Goal: Information Seeking & Learning: Learn about a topic

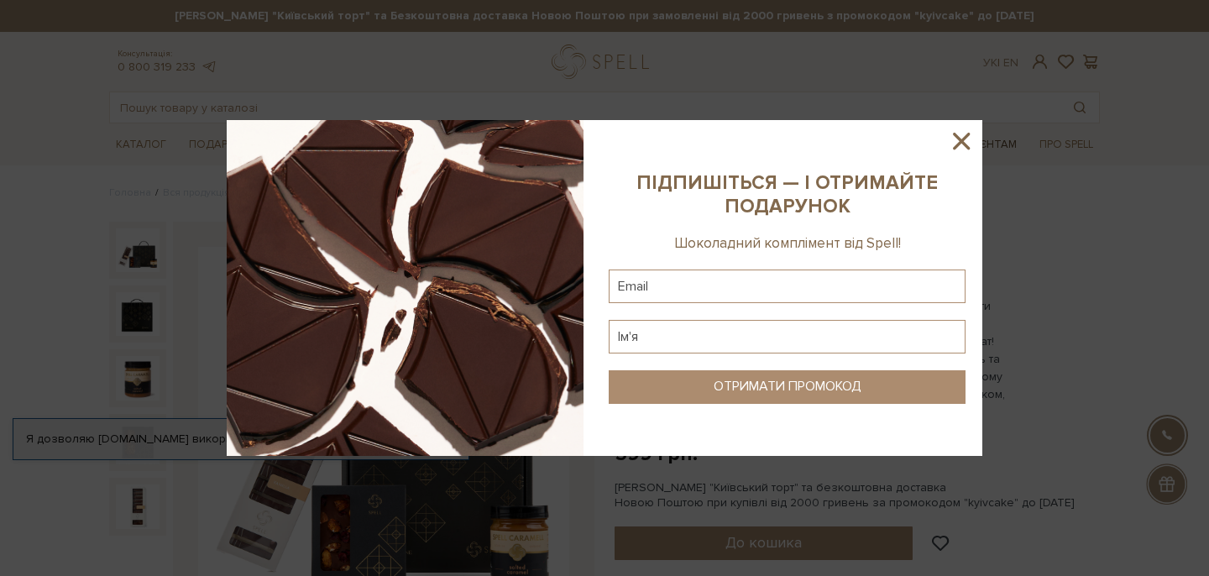
click at [971, 142] on icon at bounding box center [961, 141] width 29 height 29
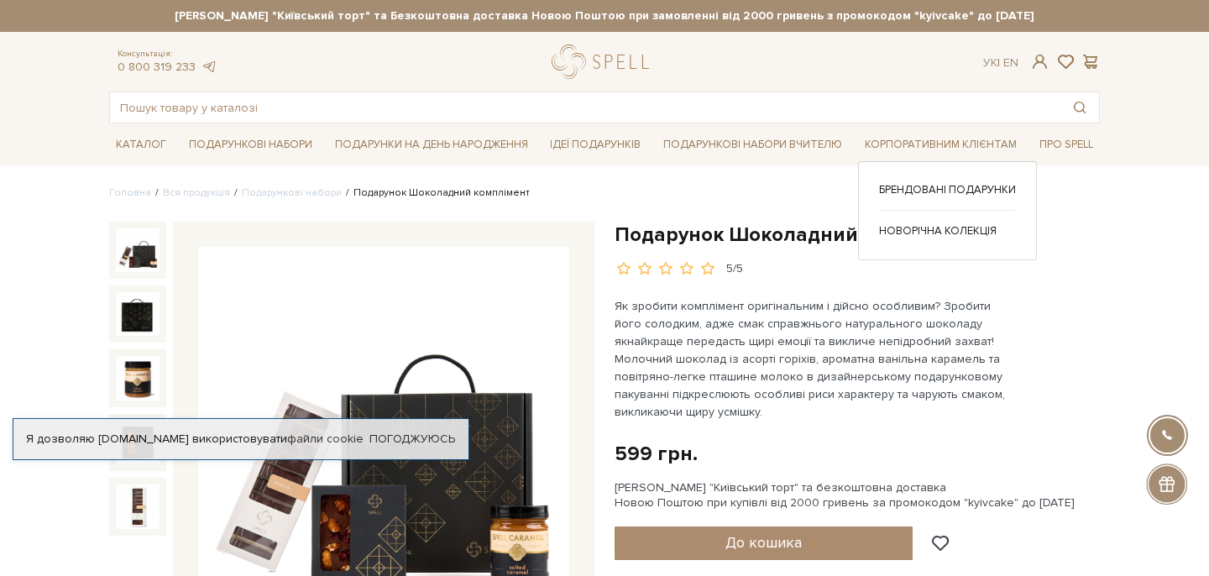
click at [971, 142] on link "Корпоративним клієнтам" at bounding box center [940, 145] width 165 height 26
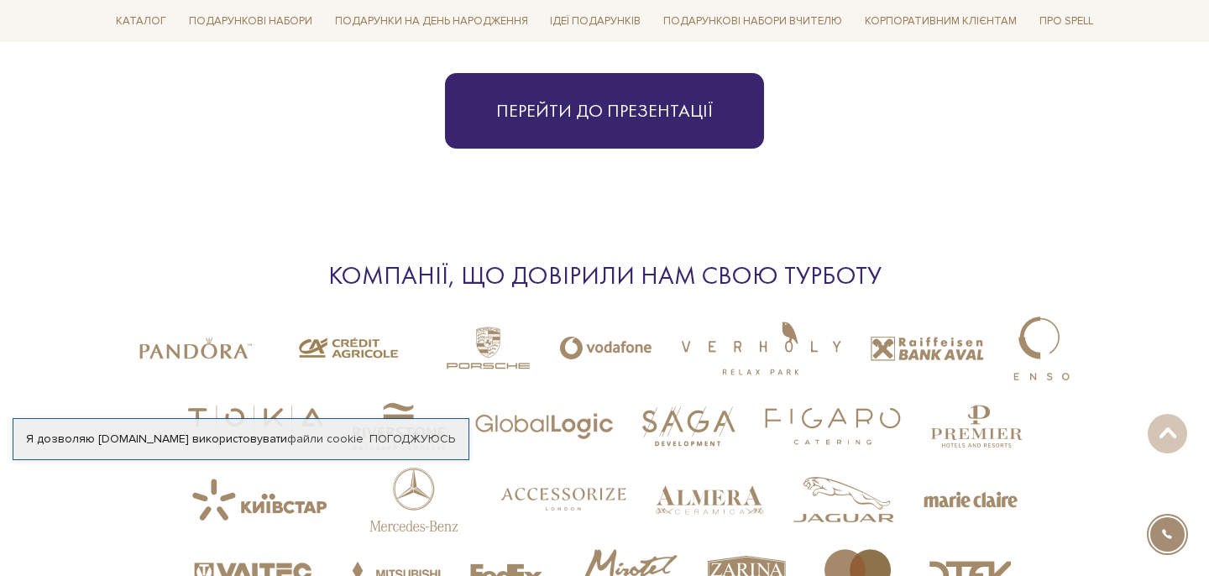
scroll to position [4096, 0]
